Goal: Download file/media: Download file/media

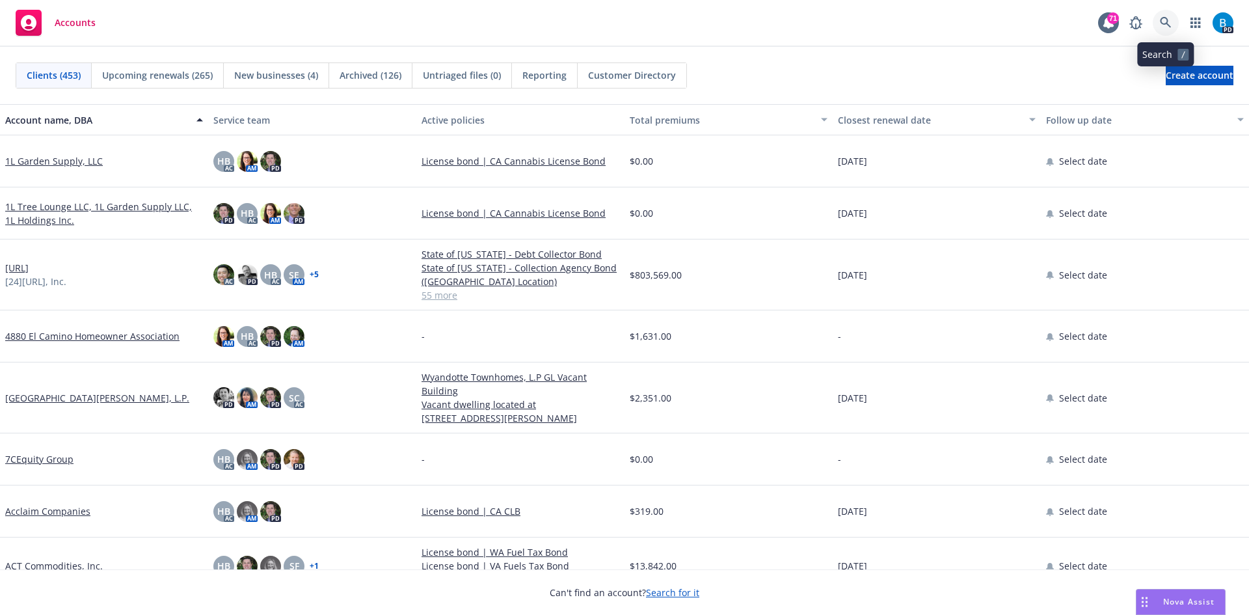
click at [1165, 20] on icon at bounding box center [1166, 23] width 12 height 12
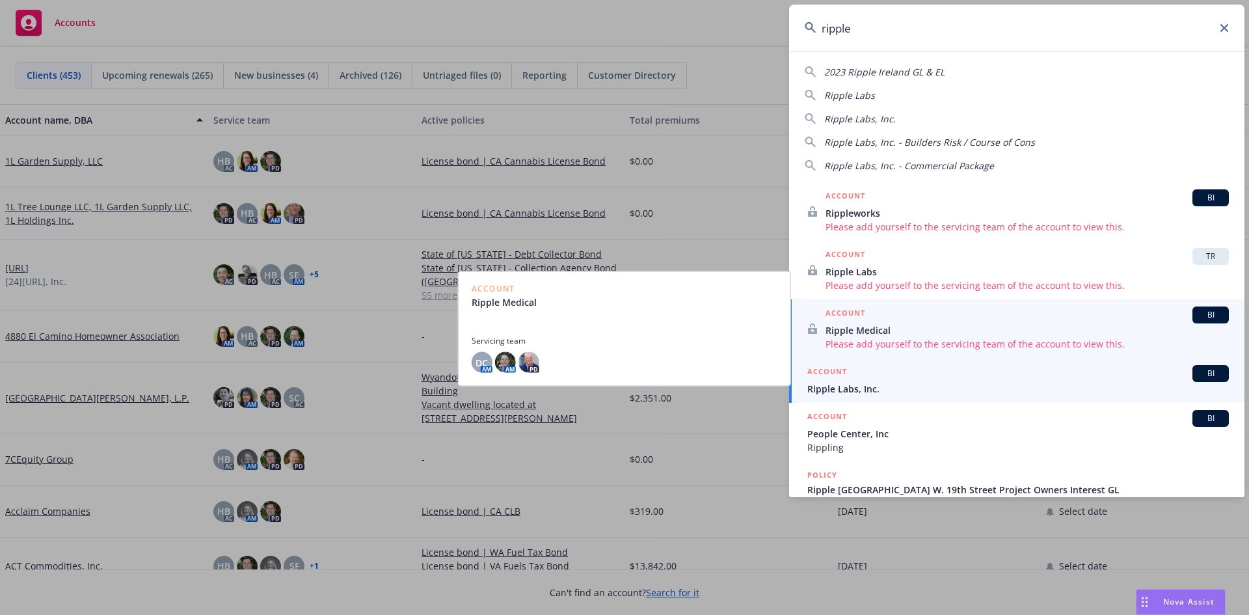
type input "ripple"
click at [875, 389] on span "Ripple Labs, Inc." at bounding box center [1018, 389] width 422 height 14
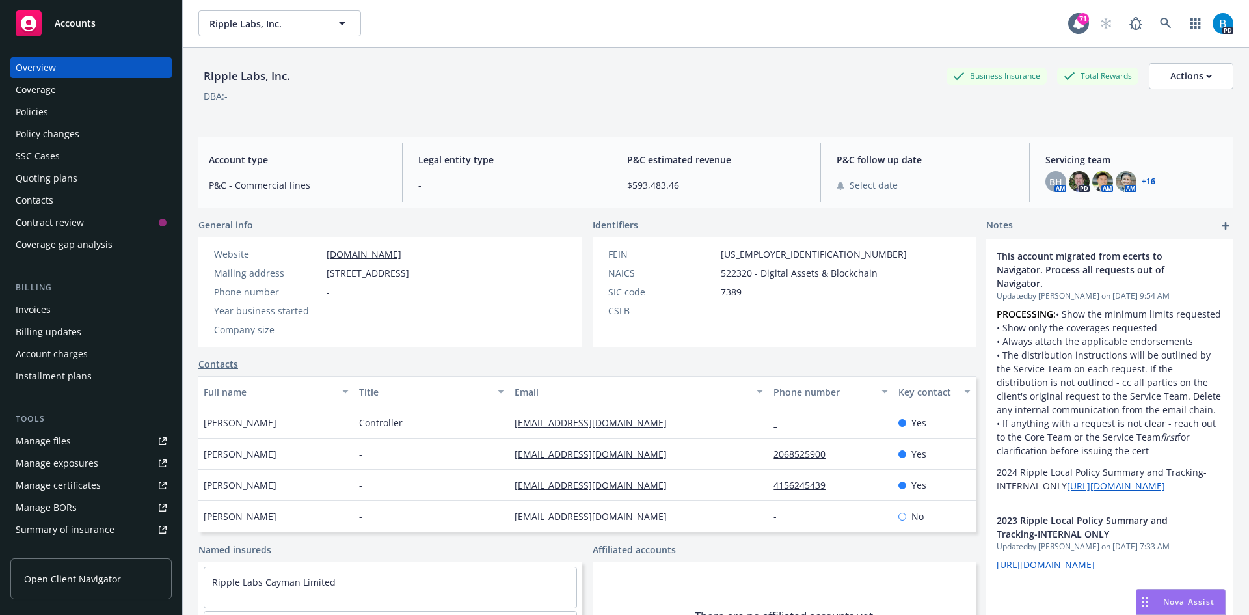
click at [23, 113] on div "Policies" at bounding box center [32, 111] width 33 height 21
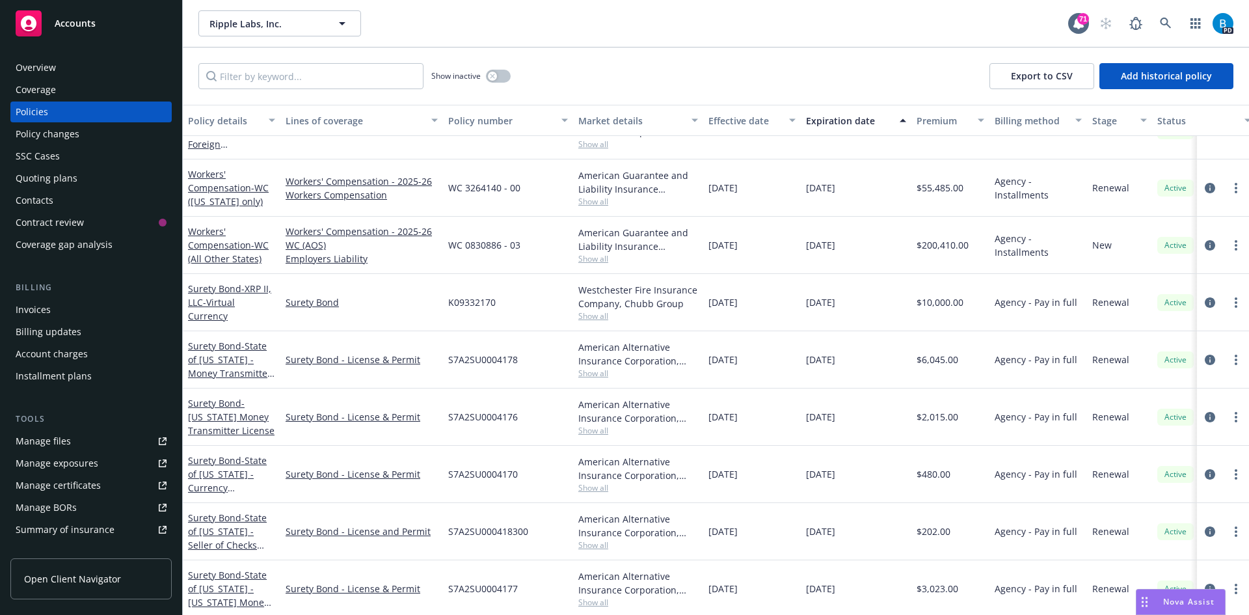
scroll to position [2602, 0]
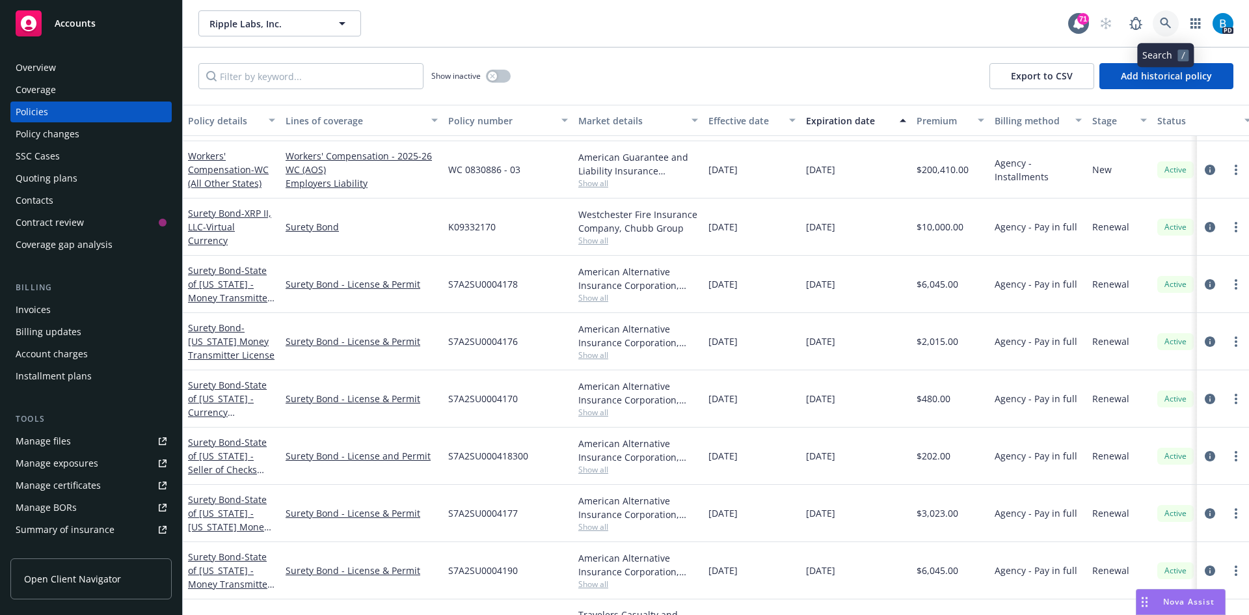
click at [1166, 23] on icon at bounding box center [1166, 24] width 12 height 12
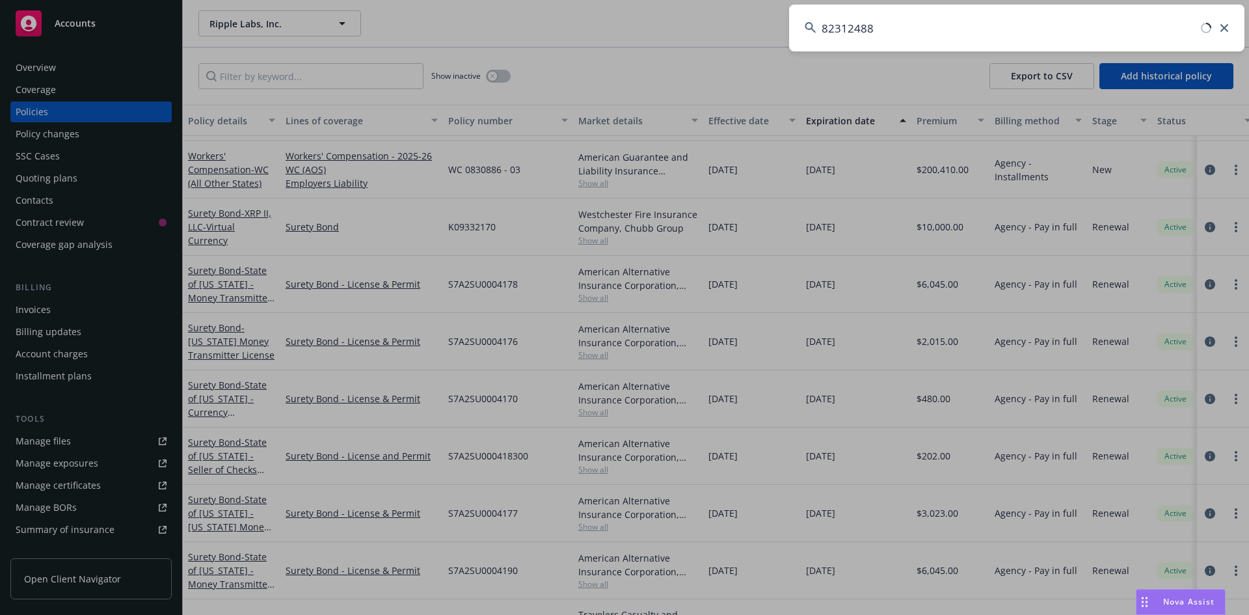
type input "82312488"
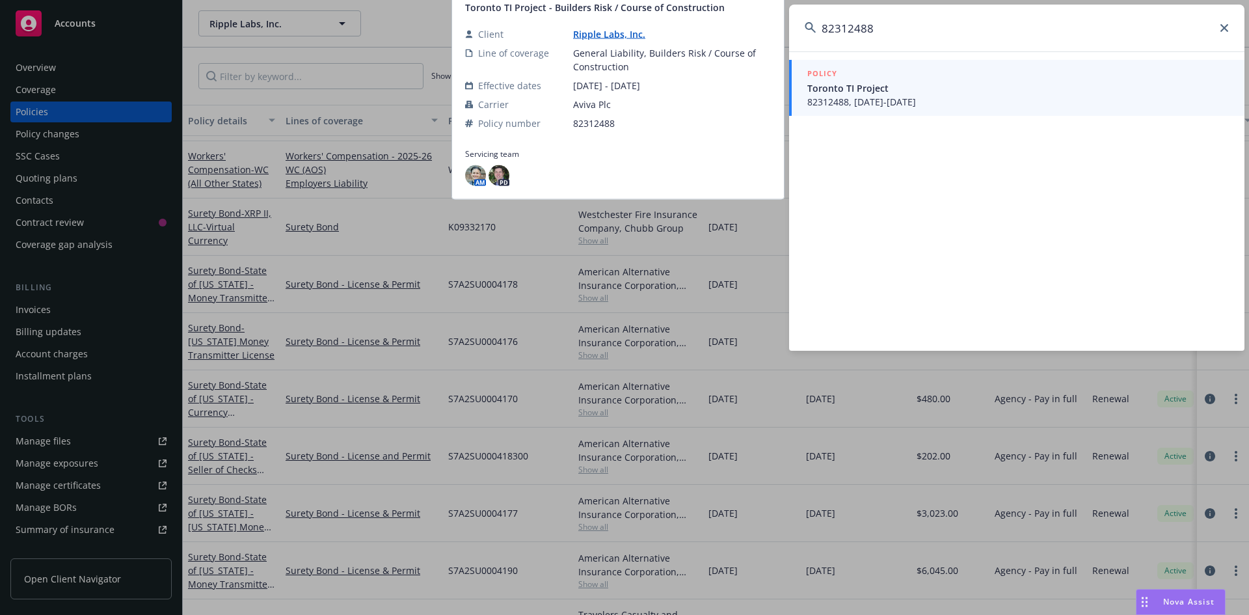
click at [891, 92] on span "Toronto TI Project" at bounding box center [1018, 88] width 422 height 14
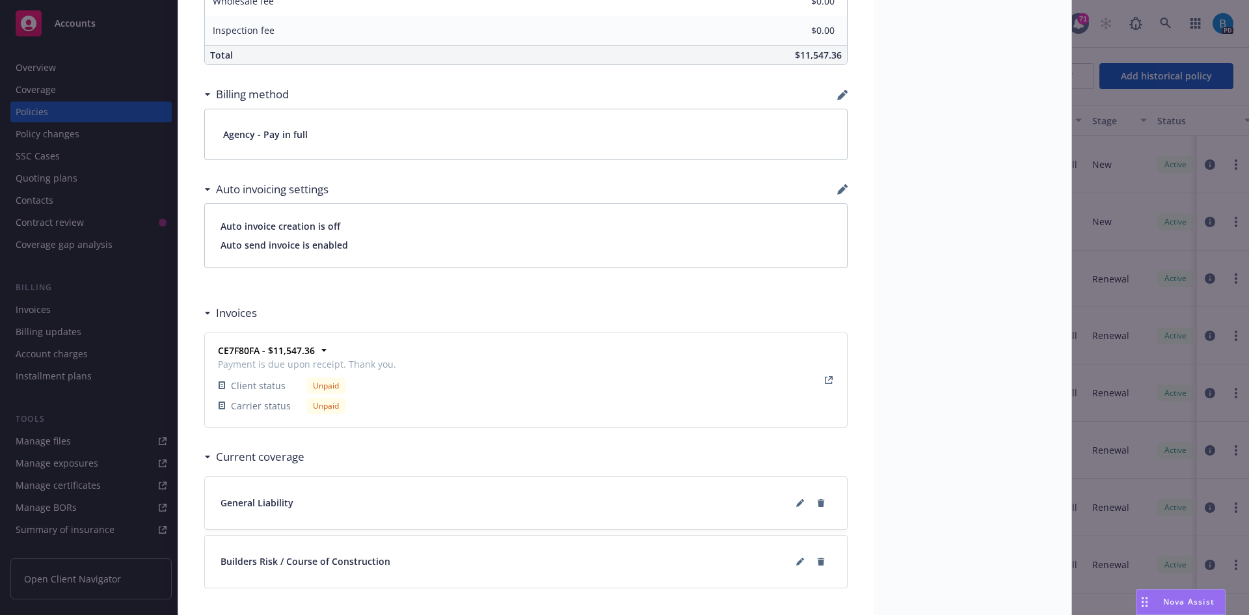
scroll to position [973, 0]
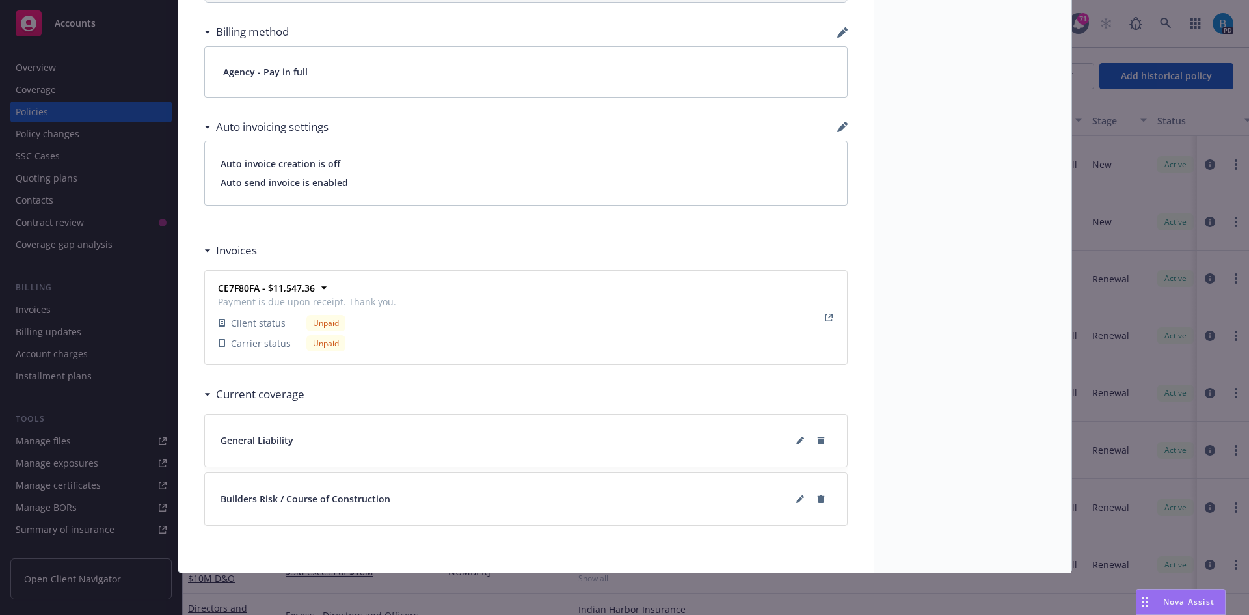
click at [124, 66] on div "Policy Builders Risk / Course of Construction - Toronto TI Project Add internal…" at bounding box center [624, 307] width 1249 height 615
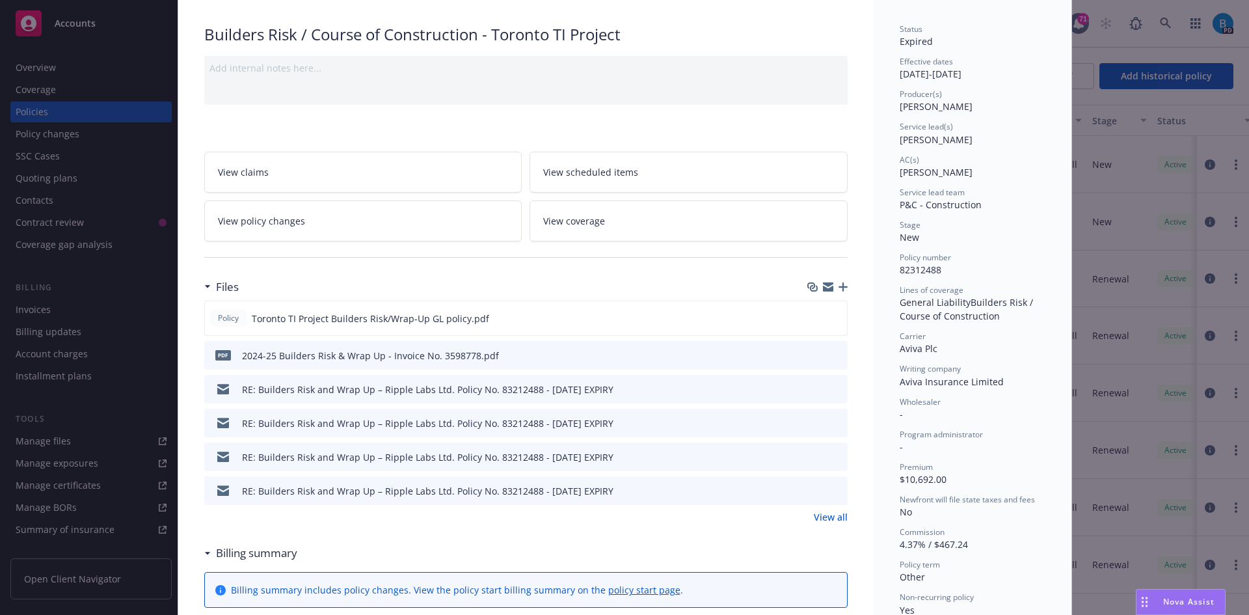
scroll to position [0, 0]
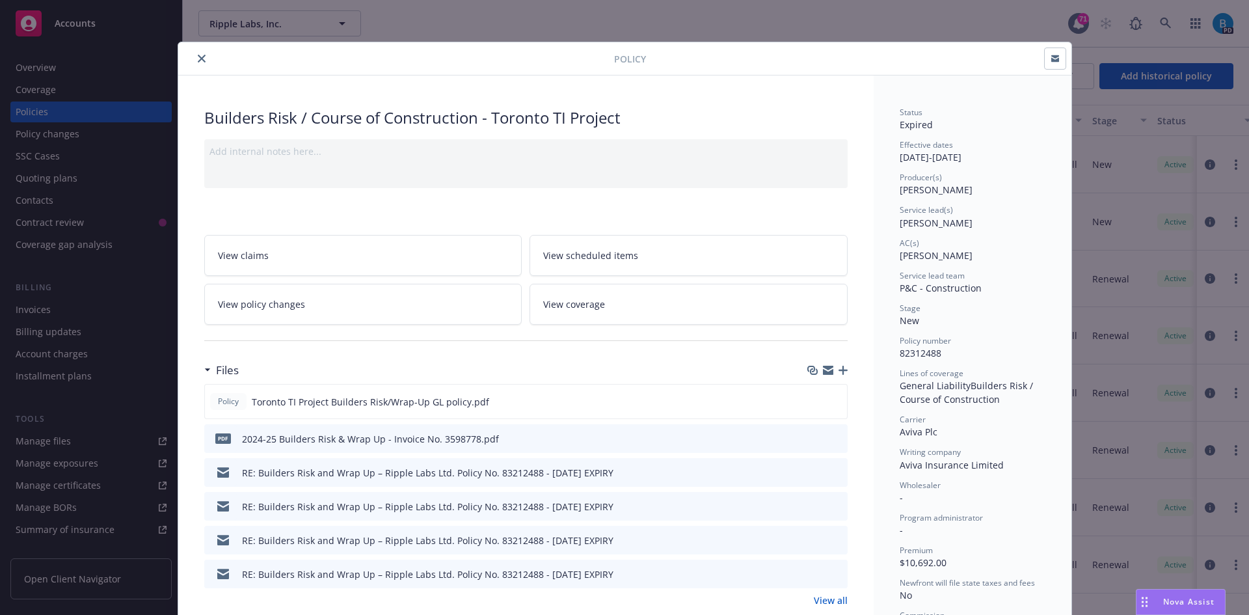
click at [198, 61] on icon "close" at bounding box center [202, 59] width 8 height 8
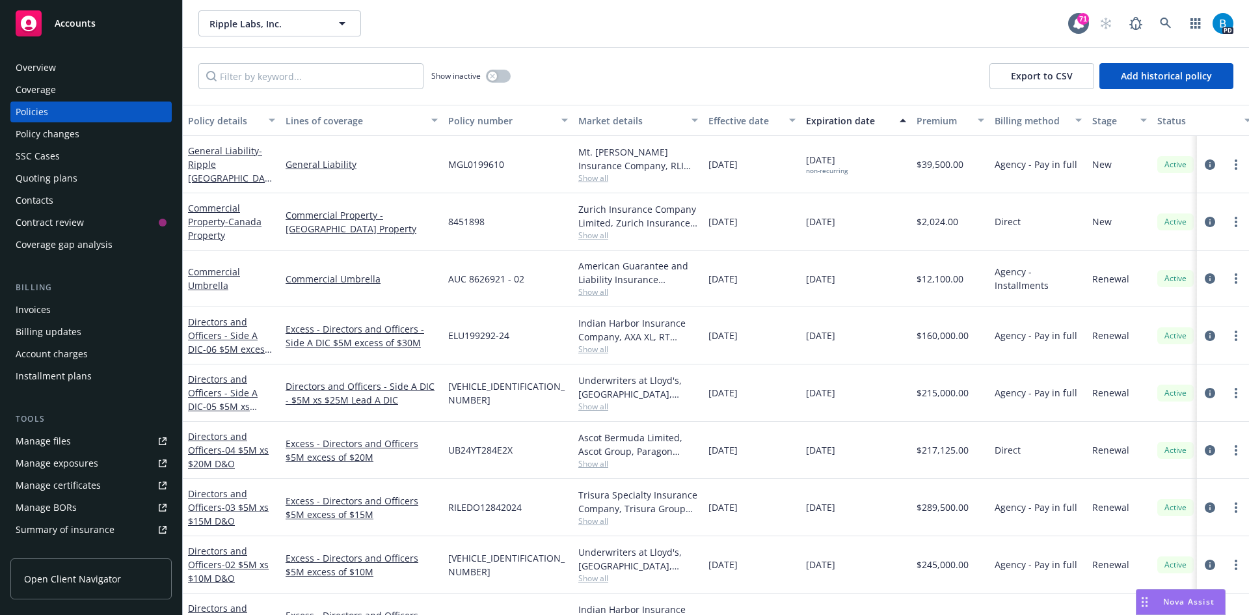
click at [60, 61] on div "Overview" at bounding box center [91, 67] width 151 height 21
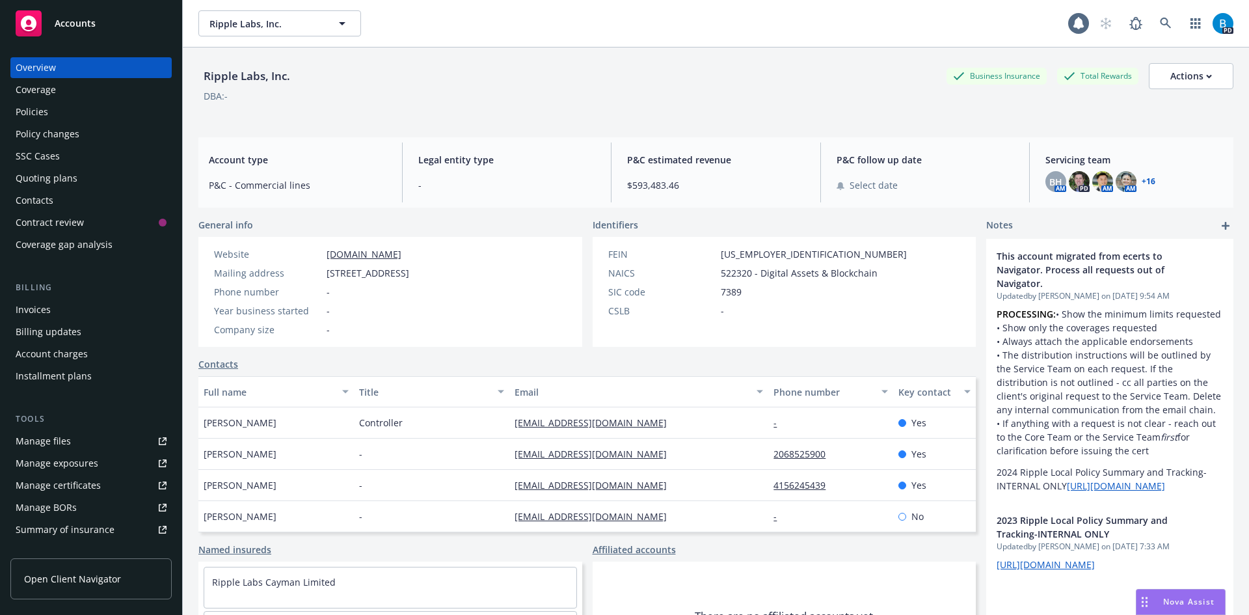
click at [1142, 178] on link "+ 16" at bounding box center [1149, 182] width 14 height 8
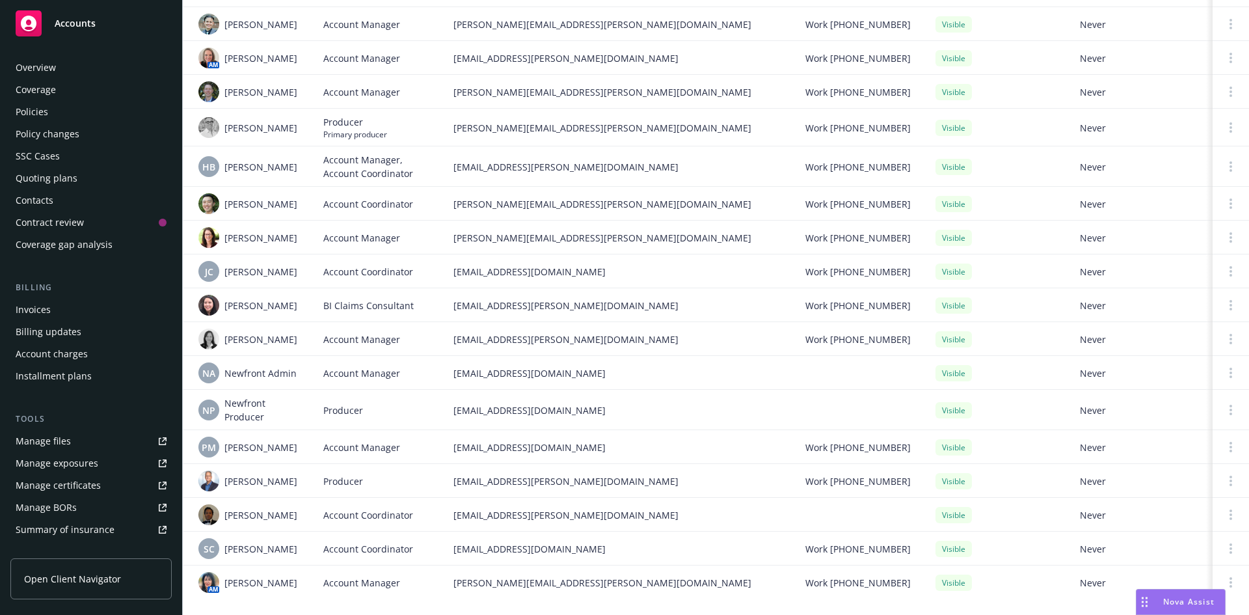
drag, startPoint x: 31, startPoint y: 107, endPoint x: 106, endPoint y: 158, distance: 90.4
click at [31, 107] on div "Policies" at bounding box center [32, 111] width 33 height 21
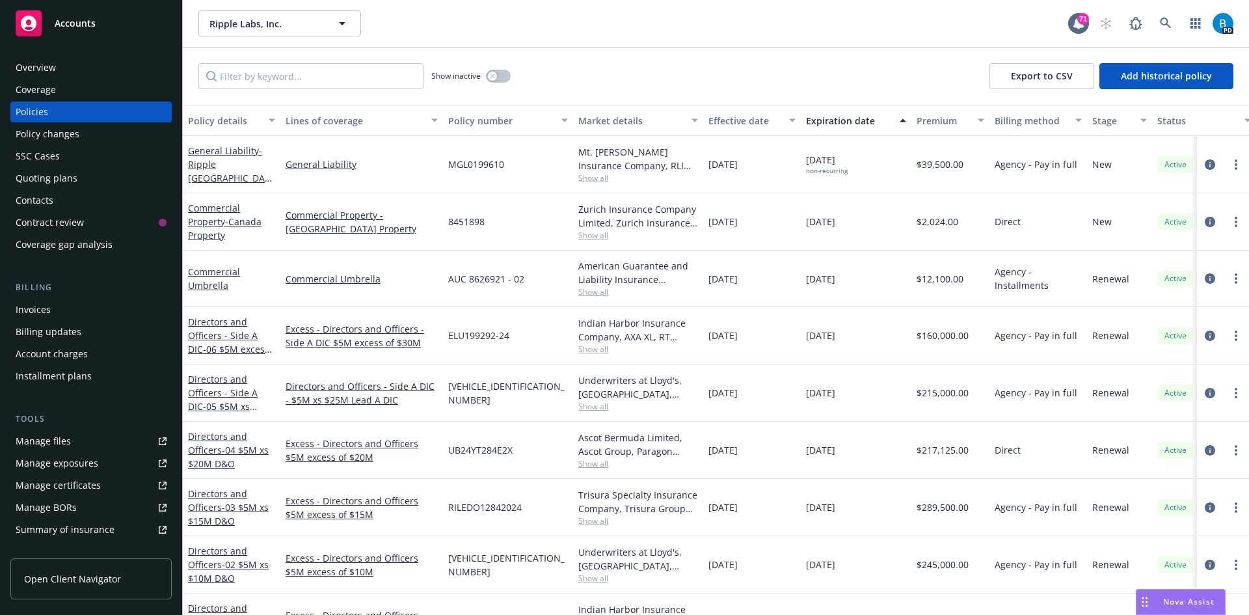
click at [793, 119] on div "button" at bounding box center [794, 120] width 7 height 30
click at [790, 124] on div "Effective date" at bounding box center [751, 121] width 87 height 14
click at [792, 124] on div "button" at bounding box center [794, 120] width 7 height 30
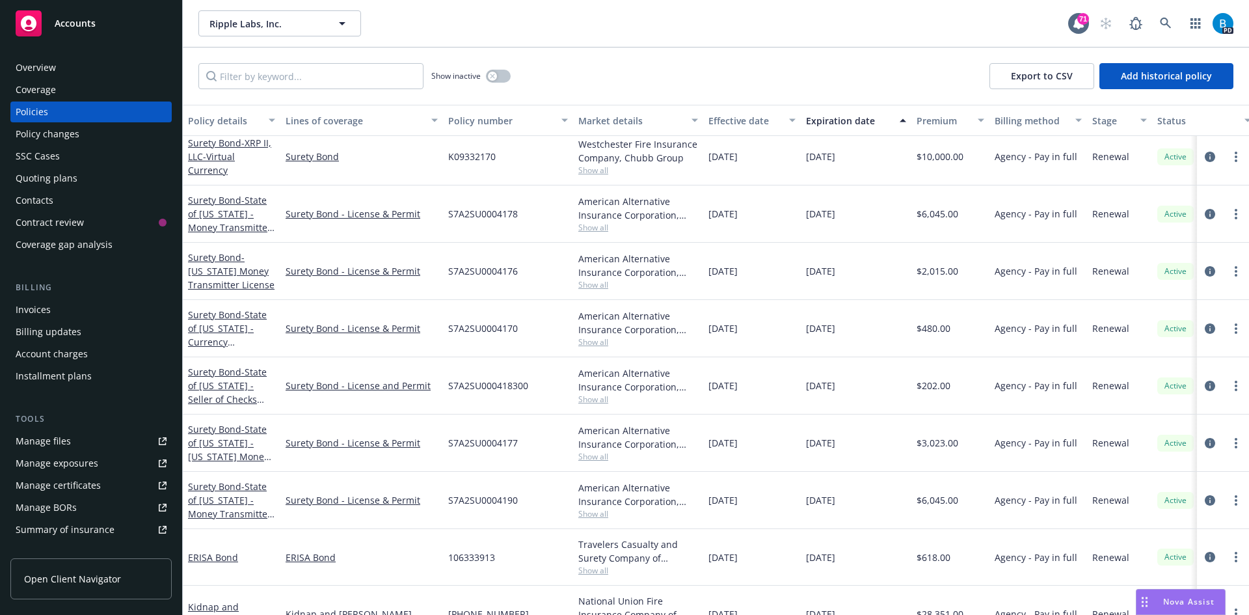
scroll to position [2704, 0]
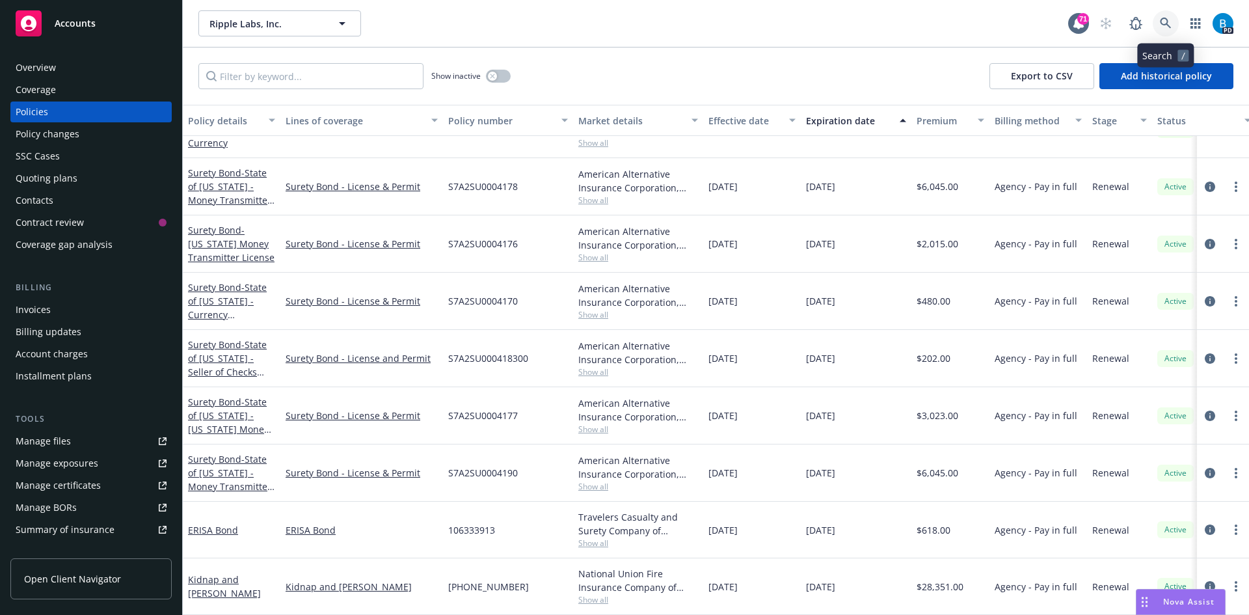
click at [1166, 19] on icon at bounding box center [1165, 23] width 11 height 11
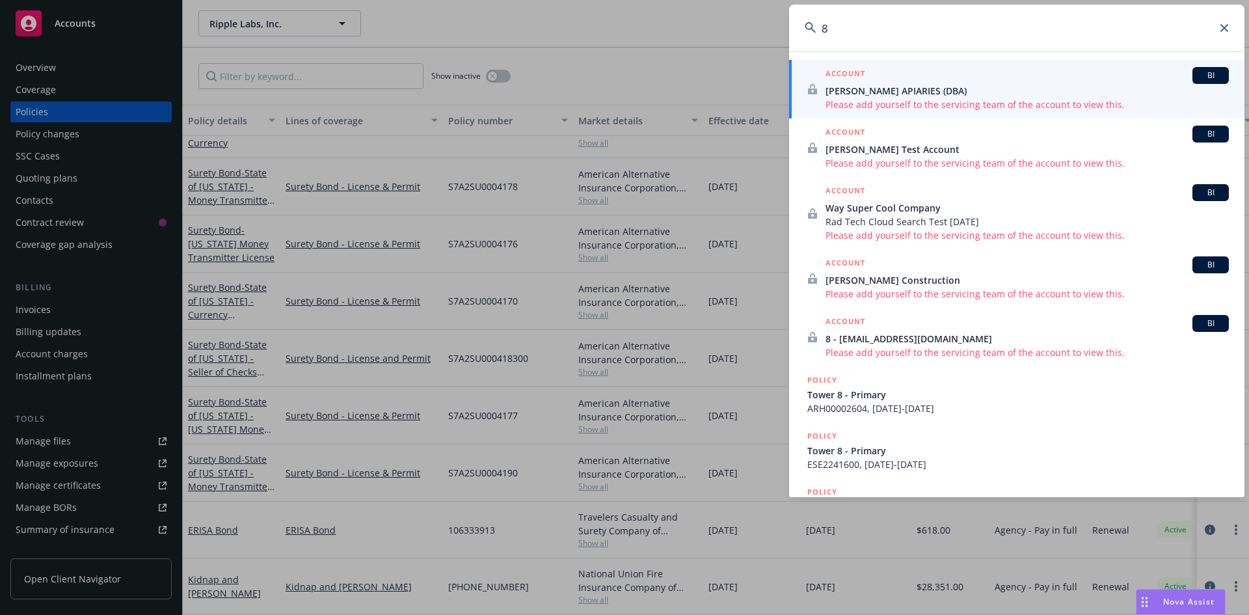
click at [834, 29] on input "8" at bounding box center [1016, 28] width 455 height 47
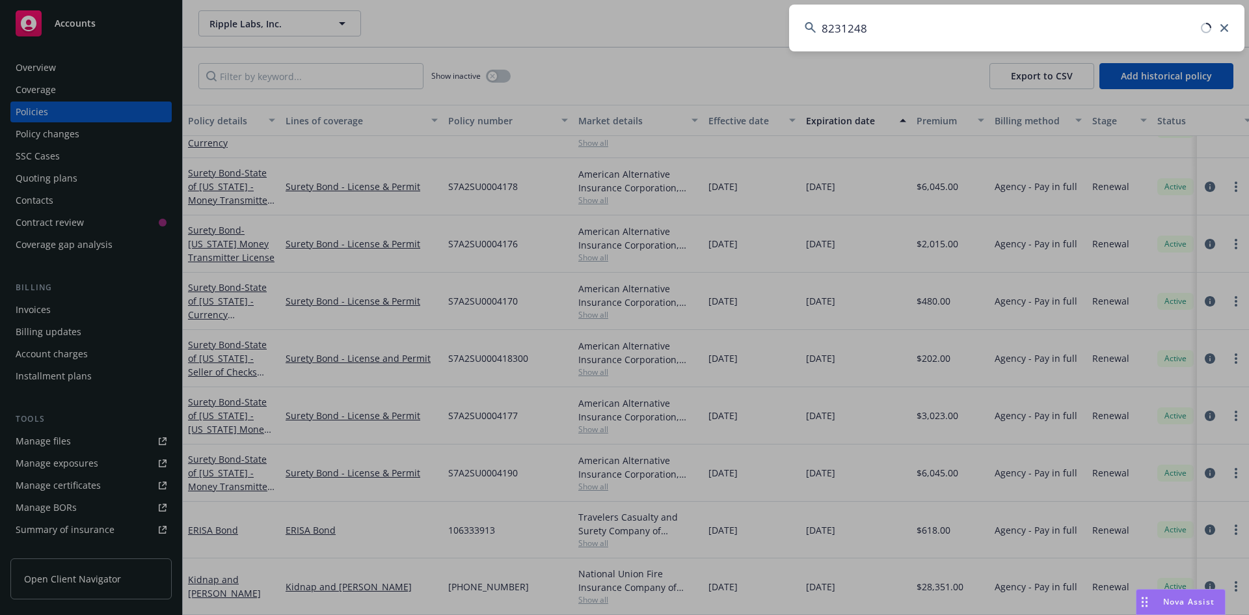
type input "82312488"
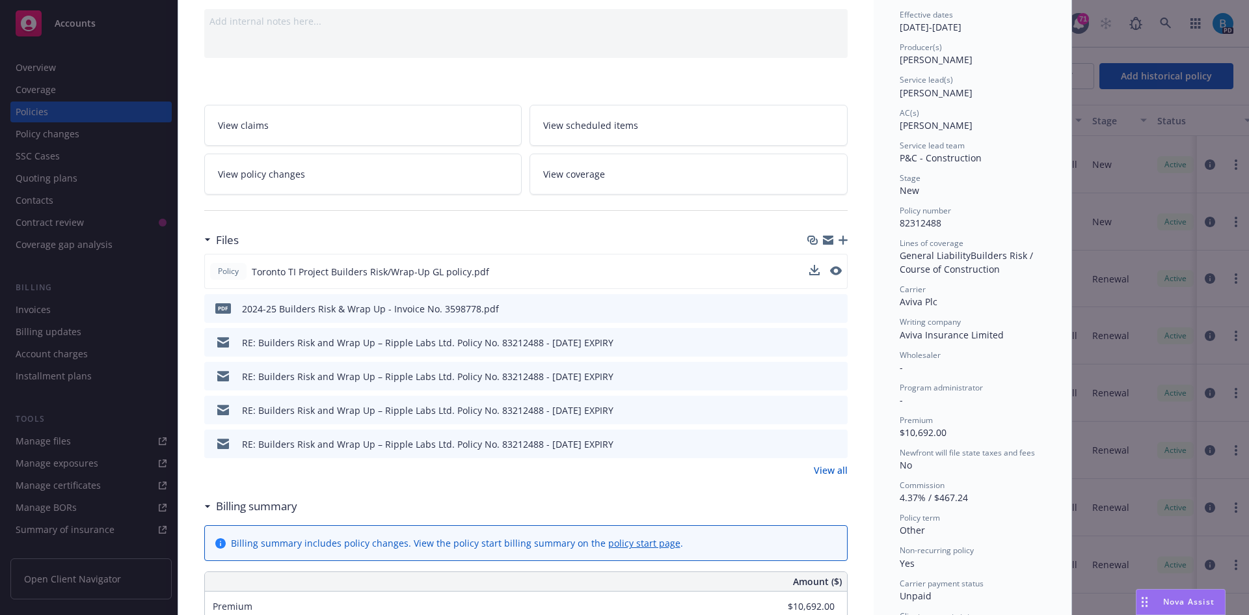
scroll to position [195, 0]
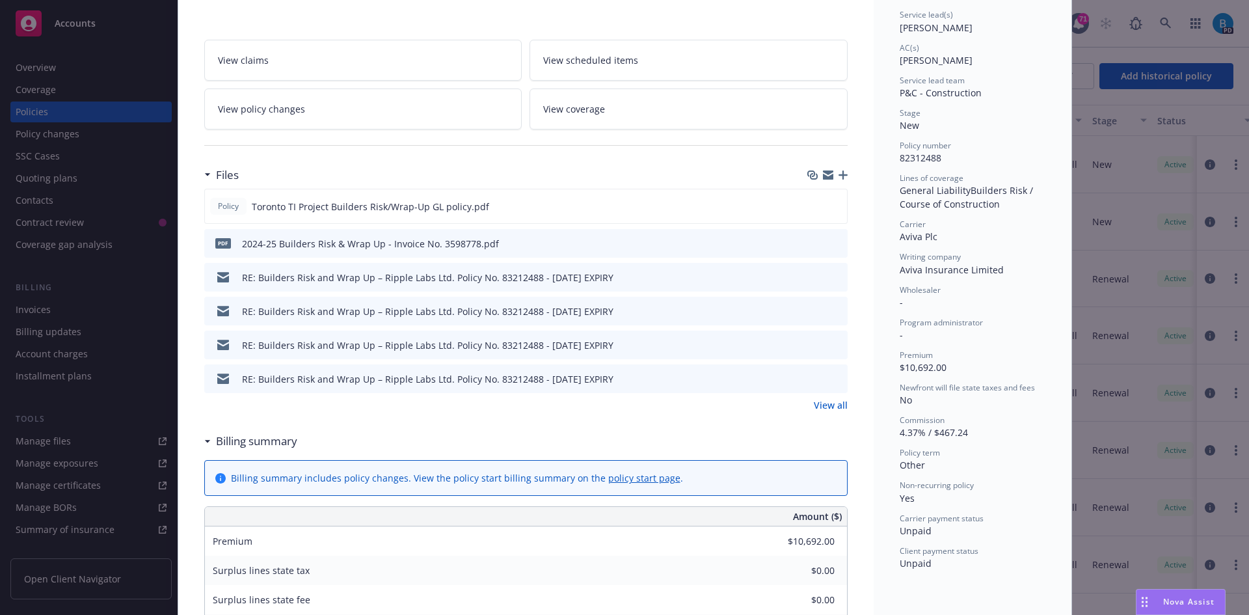
click at [353, 246] on div "2024-25 Builders Risk & Wrap Up - Invoice No. 3598778.pdf" at bounding box center [370, 244] width 257 height 14
click at [809, 244] on icon "download file" at bounding box center [814, 242] width 10 height 10
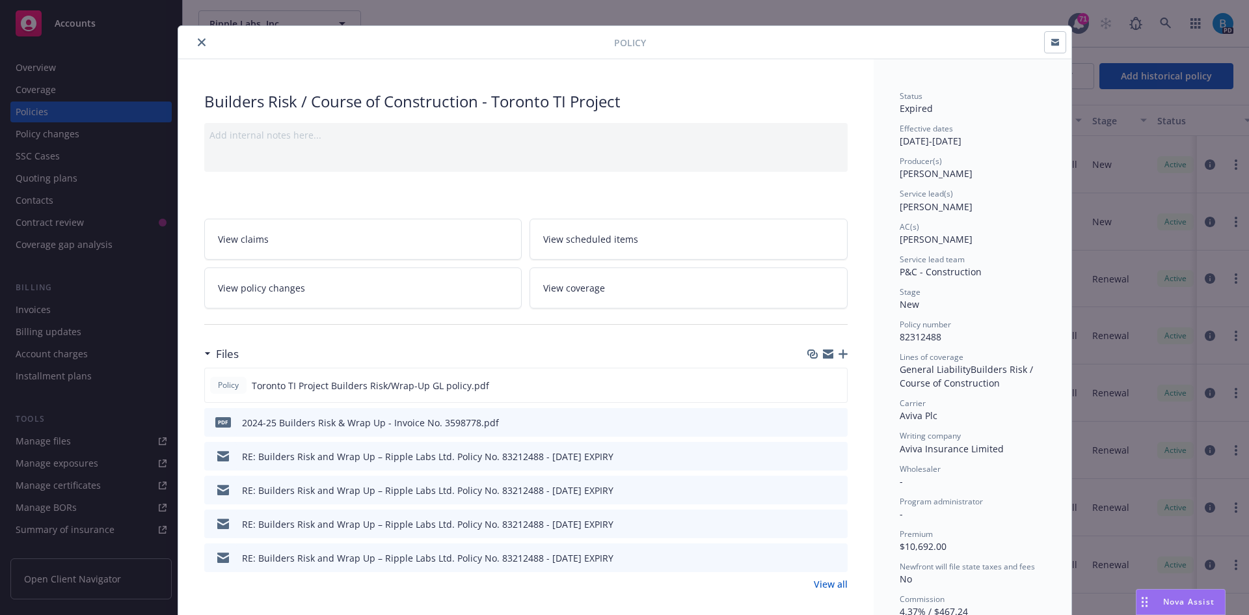
scroll to position [0, 0]
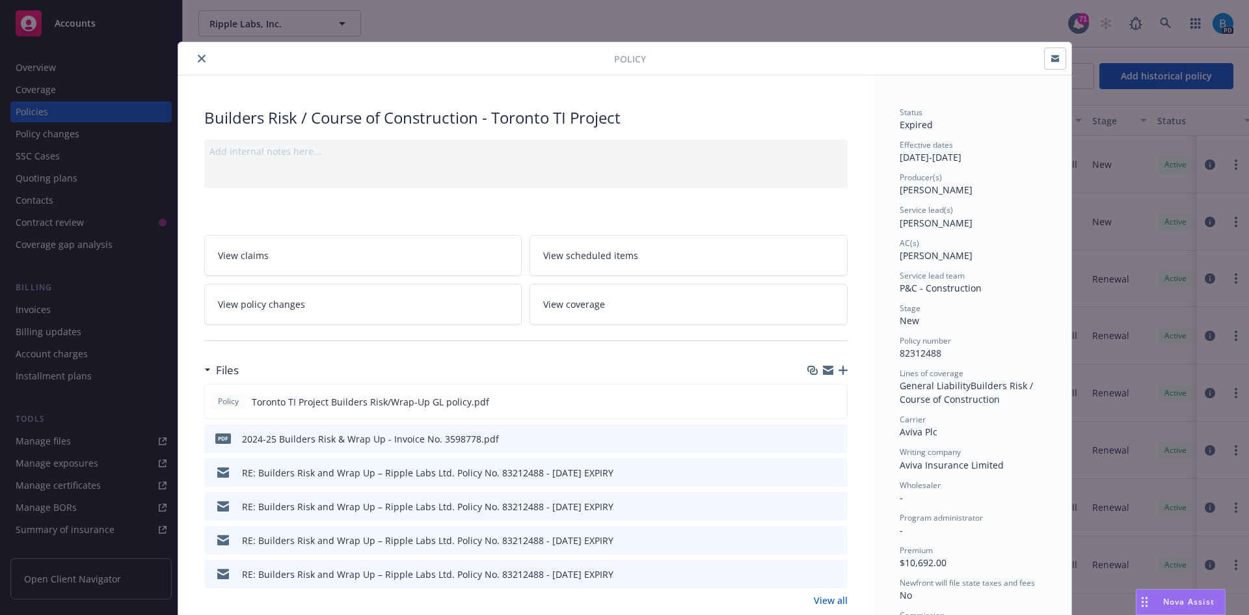
click at [198, 57] on icon "close" at bounding box center [202, 59] width 8 height 8
